Goal: Task Accomplishment & Management: Use online tool/utility

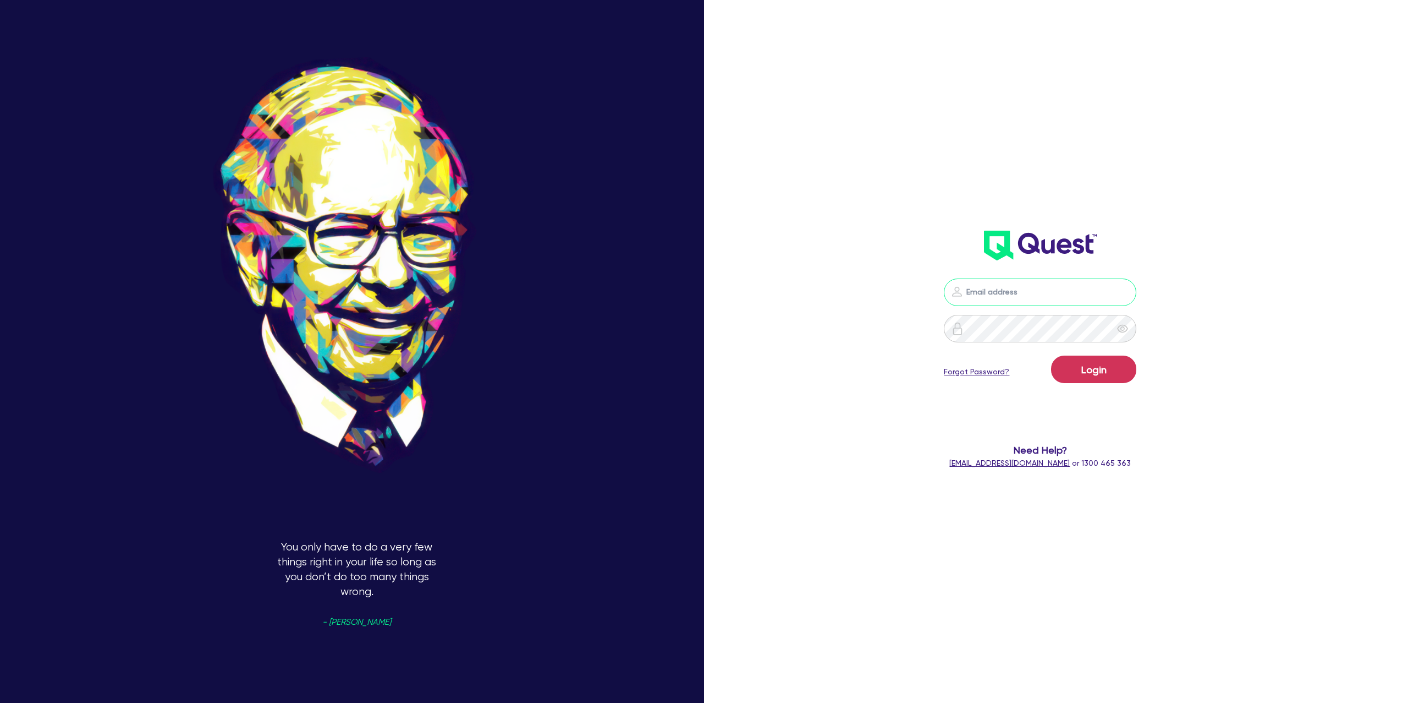
click at [1029, 290] on input "email" at bounding box center [1040, 292] width 193 height 28
click at [1072, 282] on input "email" at bounding box center [1040, 292] width 193 height 28
type input "[PERSON_NAME][EMAIL_ADDRESS][DOMAIN_NAME]"
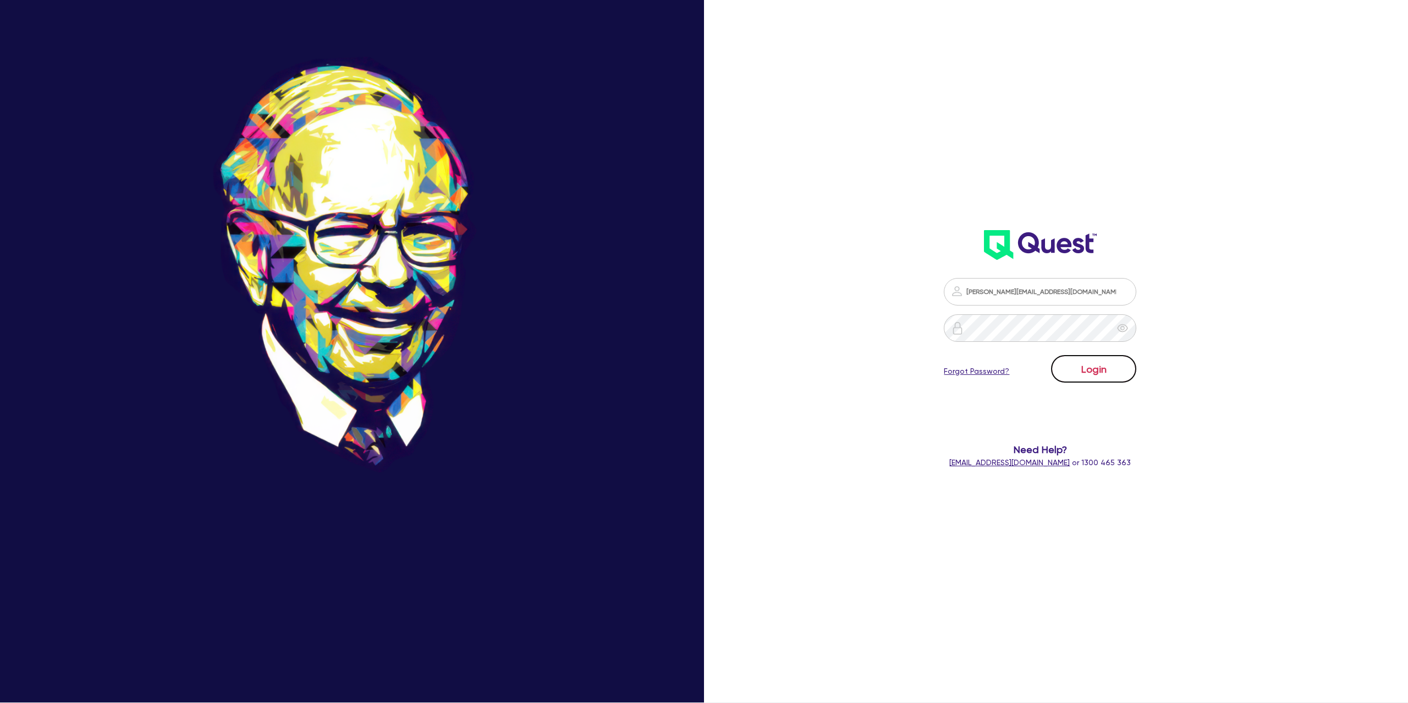
click at [1120, 359] on button "Login" at bounding box center [1093, 369] width 85 height 28
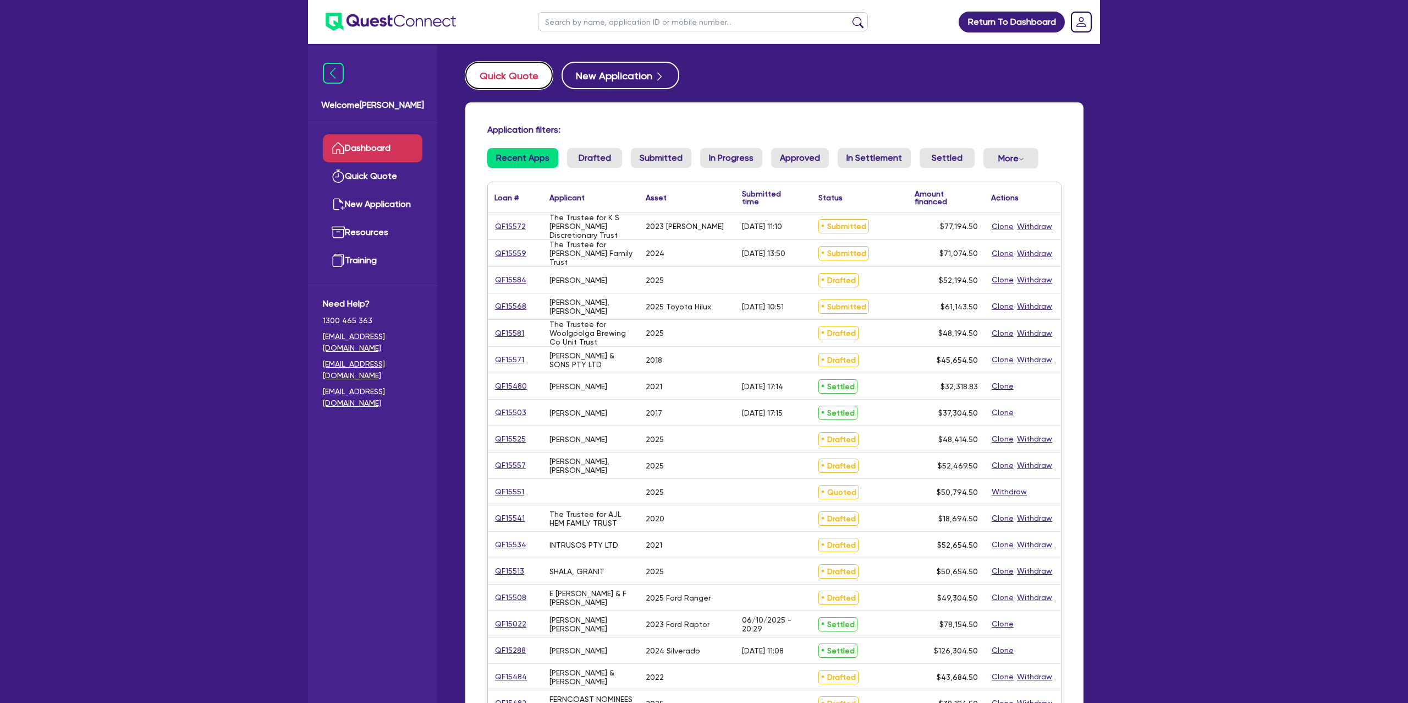
click at [501, 75] on button "Quick Quote" at bounding box center [508, 76] width 87 height 28
select select "Other"
